Goal: Register for event/course

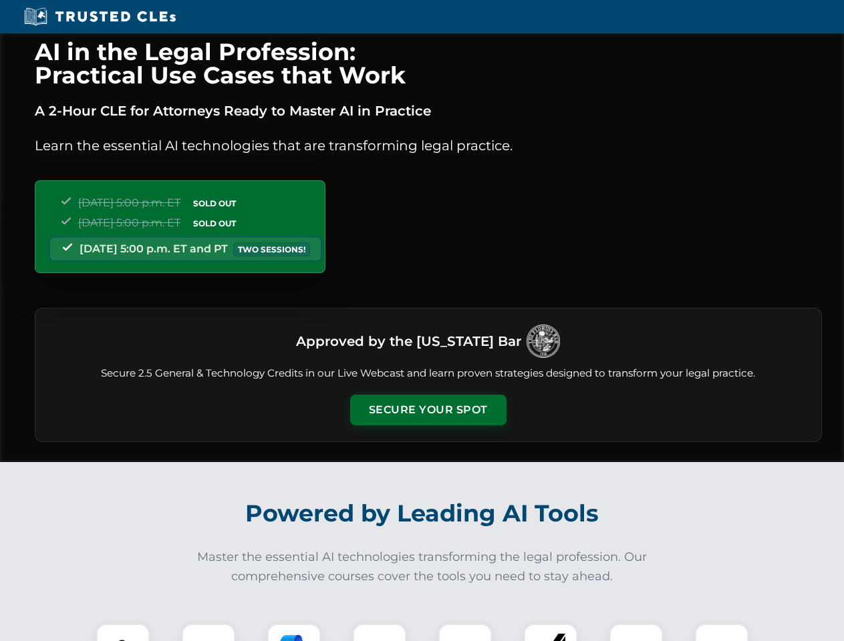
click at [428, 410] on button "Secure Your Spot" at bounding box center [428, 410] width 156 height 31
click at [123, 633] on img at bounding box center [123, 650] width 39 height 39
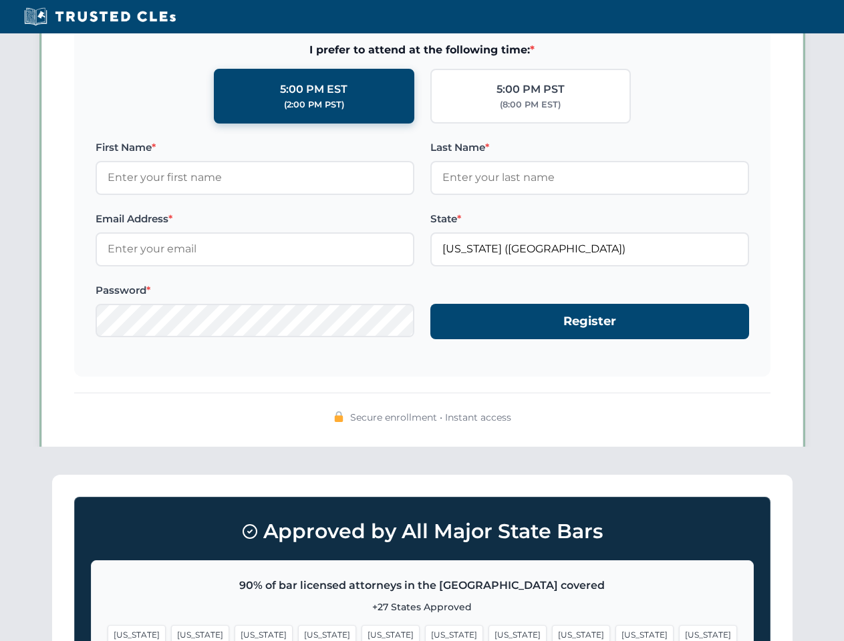
click at [488, 633] on span "[US_STATE]" at bounding box center [517, 634] width 58 height 19
click at [615, 633] on span "[US_STATE]" at bounding box center [644, 634] width 58 height 19
